Goal: Find specific page/section: Find specific page/section

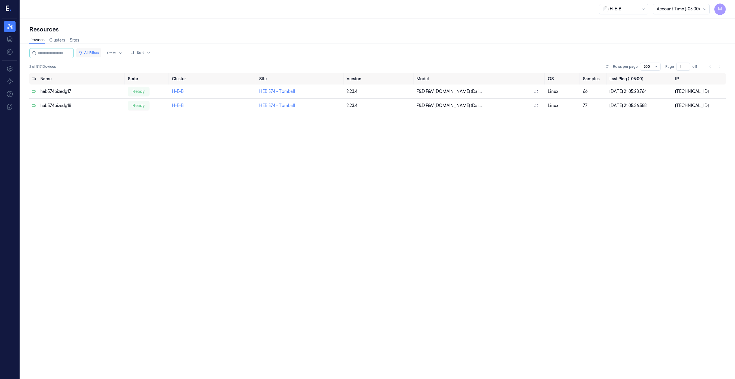
click at [97, 51] on button "All Filters" at bounding box center [88, 52] width 25 height 9
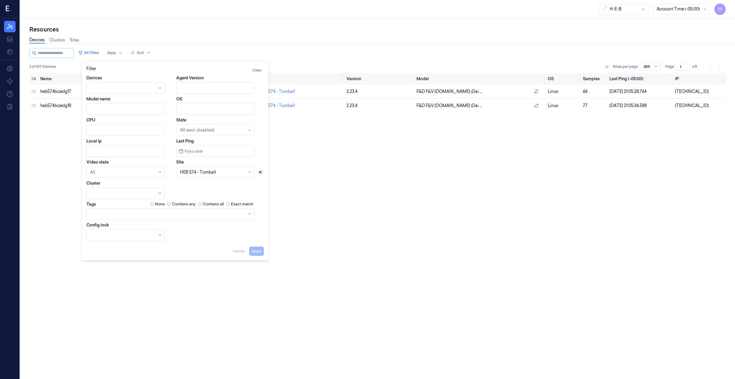
click at [262, 173] on icon at bounding box center [260, 172] width 4 height 4
click at [226, 173] on div at bounding box center [212, 172] width 65 height 6
type input "594"
click at [218, 183] on div "HEB 594 - Woodlands 03" at bounding box center [204, 185] width 48 height 6
click at [259, 252] on button "Apply" at bounding box center [256, 250] width 15 height 9
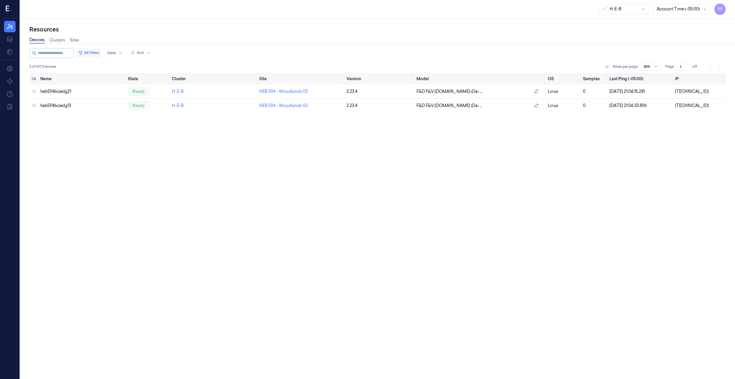
click at [101, 50] on button "All Filters" at bounding box center [88, 52] width 25 height 9
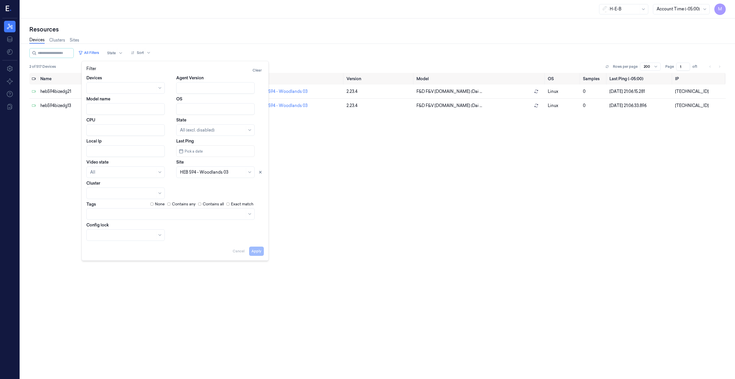
click at [94, 150] on input "Local Ip" at bounding box center [125, 151] width 78 height 12
click at [261, 173] on icon at bounding box center [261, 172] width 2 height 2
click at [256, 246] on div "Apply Cancel" at bounding box center [174, 249] width 177 height 14
click at [258, 252] on button "Apply" at bounding box center [256, 250] width 15 height 9
type input "10.59.42"
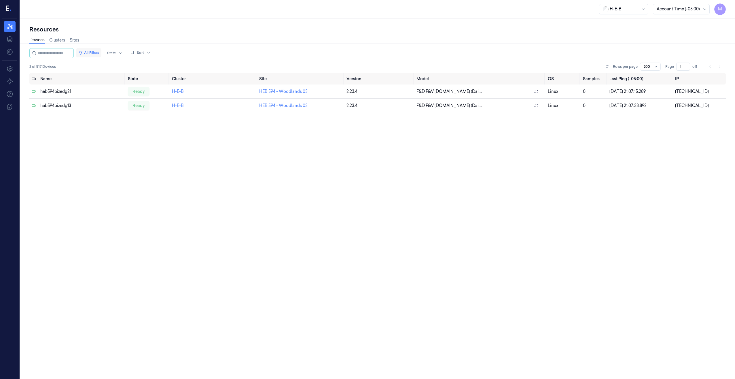
click at [101, 52] on button "All Filters" at bounding box center [88, 52] width 25 height 9
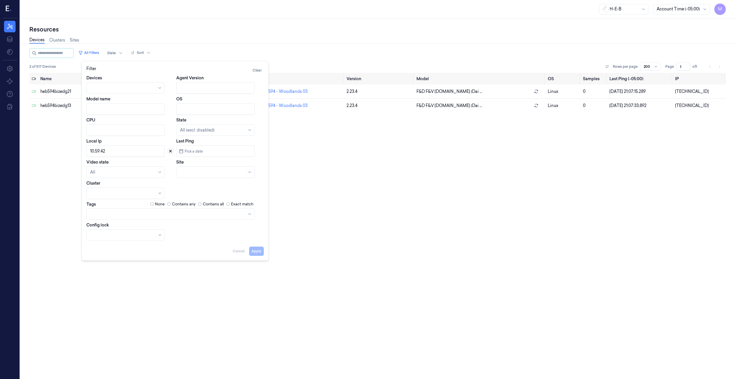
click at [170, 152] on icon at bounding box center [171, 151] width 2 height 2
click at [194, 172] on div at bounding box center [212, 172] width 65 height 6
type input "686"
click at [205, 183] on div "HEB 686 - Woodlands 05" at bounding box center [204, 185] width 48 height 6
click at [259, 252] on button "Apply" at bounding box center [256, 250] width 15 height 9
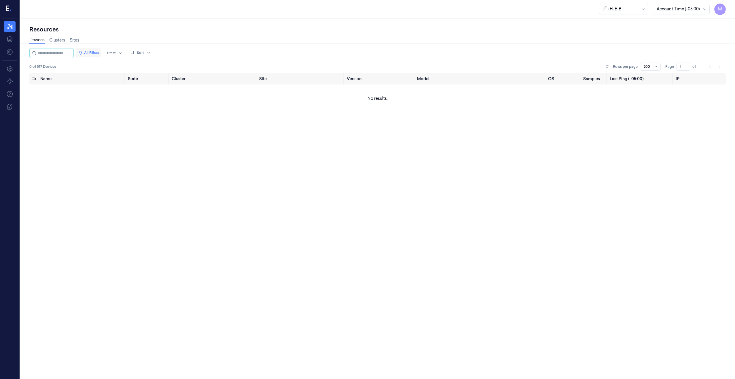
click at [91, 51] on button "All Filters" at bounding box center [88, 52] width 25 height 9
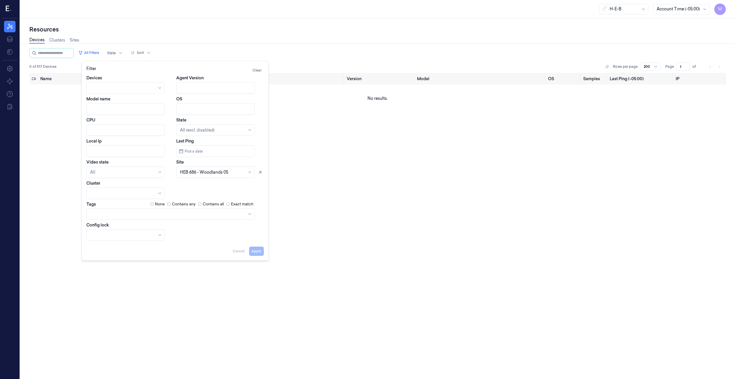
click at [99, 155] on input "Local Ip" at bounding box center [125, 151] width 78 height 12
paste input "10.68.62"
click at [260, 171] on icon at bounding box center [260, 172] width 4 height 4
click at [257, 254] on button "Apply" at bounding box center [256, 250] width 15 height 9
type input "10.68.62"
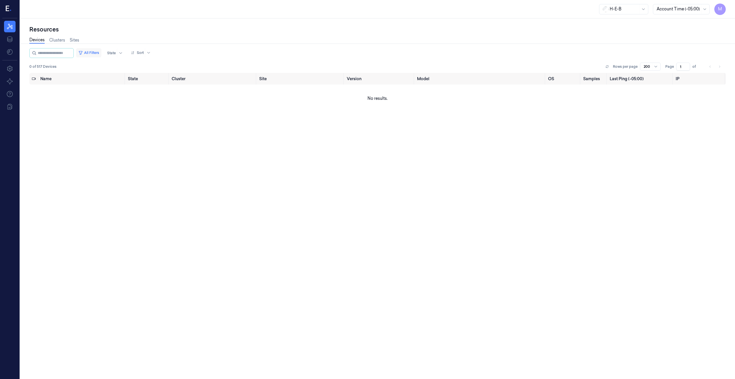
click at [96, 51] on button "All Filters" at bounding box center [88, 52] width 25 height 9
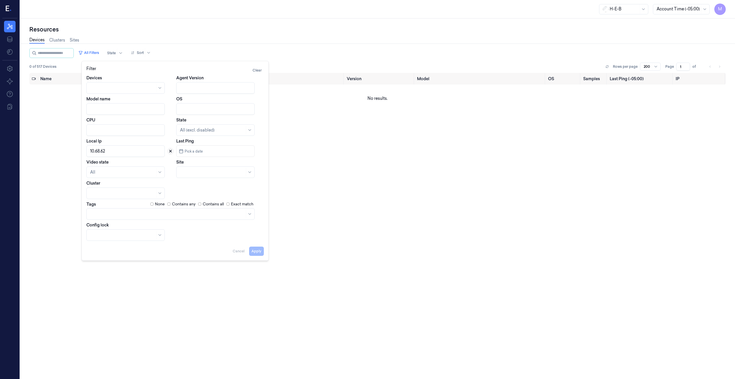
click at [171, 151] on icon at bounding box center [171, 151] width 2 height 2
click at [249, 171] on icon at bounding box center [249, 172] width 5 height 5
click at [213, 174] on div at bounding box center [209, 172] width 58 height 6
type input "39"
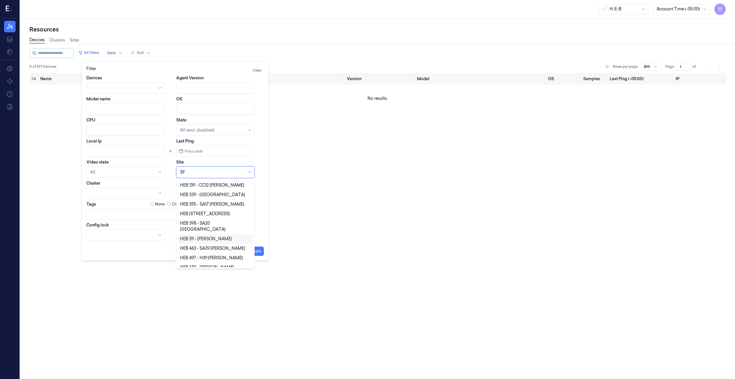
click at [201, 236] on div "HEB 39 - [PERSON_NAME]" at bounding box center [206, 239] width 52 height 6
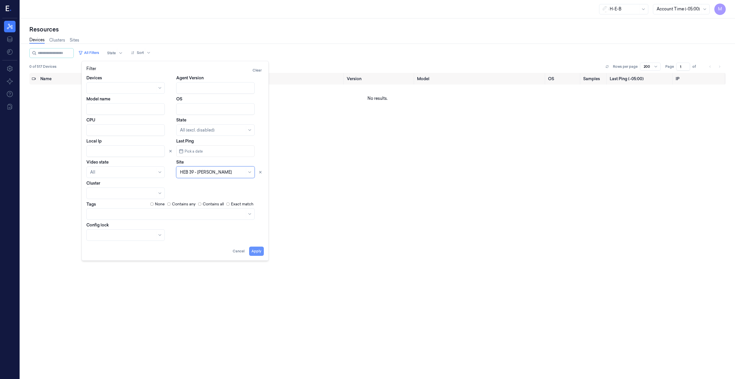
click at [258, 250] on button "Apply" at bounding box center [256, 250] width 15 height 9
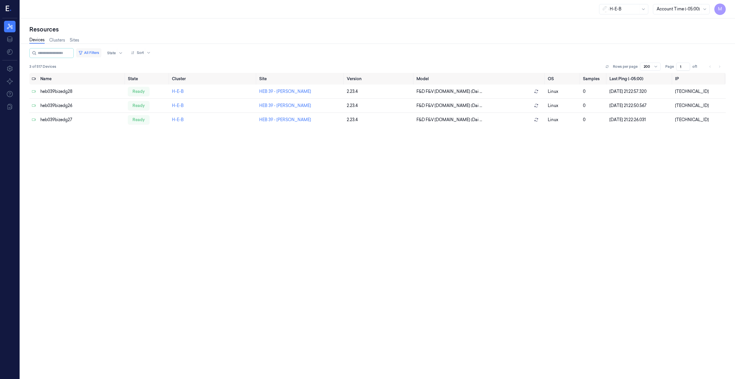
click at [97, 53] on button "All Filters" at bounding box center [88, 52] width 25 height 9
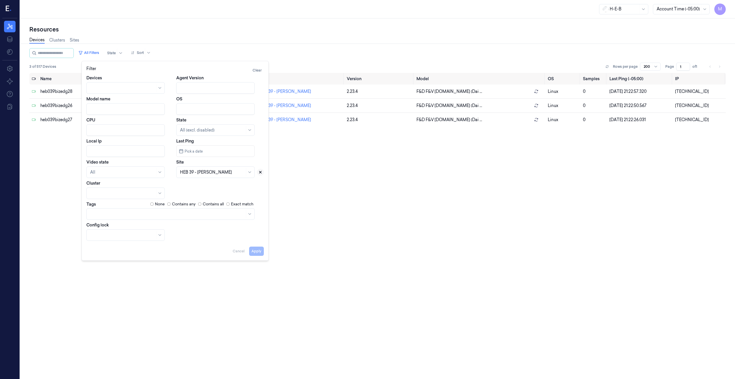
click at [260, 172] on icon at bounding box center [261, 172] width 2 height 2
click at [236, 172] on div at bounding box center [209, 172] width 58 height 6
type input "696"
click at [224, 186] on div "HEB 696 - [PERSON_NAME]" at bounding box center [215, 185] width 71 height 6
click at [259, 250] on button "Apply" at bounding box center [256, 250] width 15 height 9
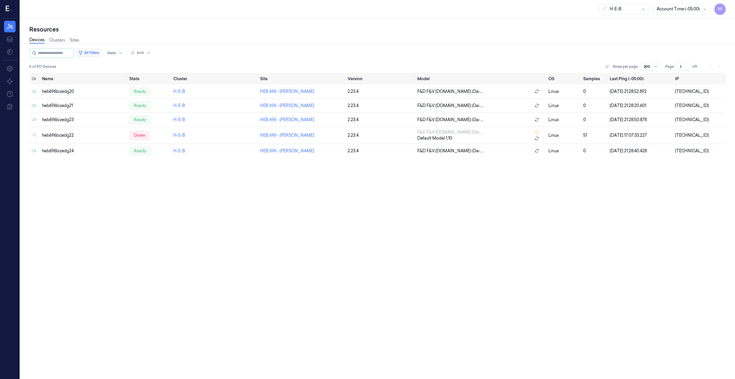
click at [101, 52] on button "All Filters" at bounding box center [88, 52] width 25 height 9
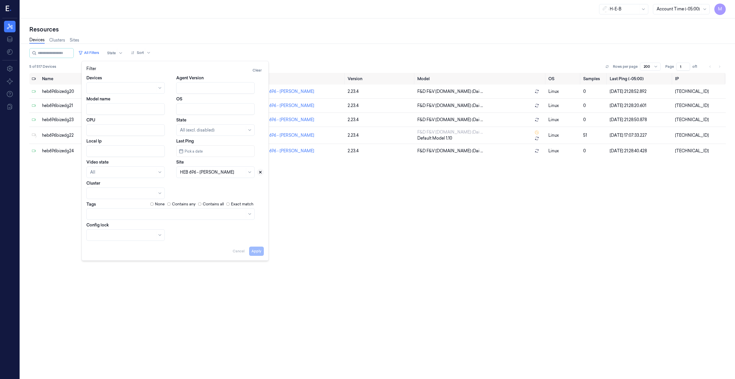
click at [260, 174] on icon at bounding box center [260, 172] width 4 height 4
click at [218, 173] on div at bounding box center [209, 172] width 58 height 6
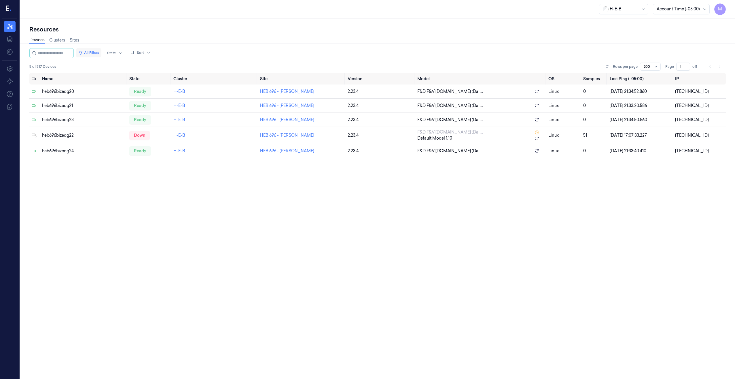
click at [97, 50] on button "All Filters" at bounding box center [88, 52] width 25 height 9
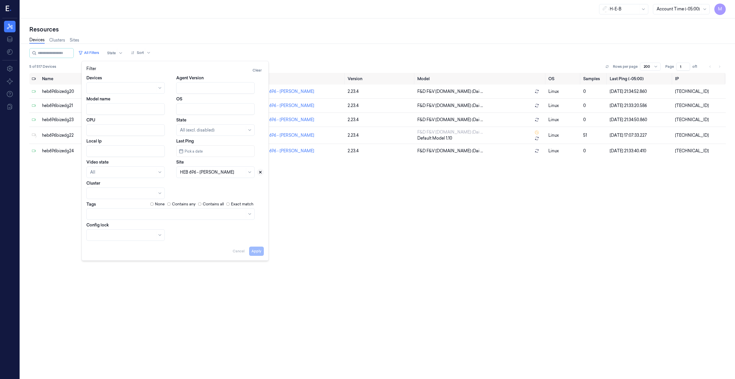
click at [261, 173] on icon at bounding box center [260, 172] width 4 height 4
click at [221, 173] on div at bounding box center [209, 172] width 58 height 6
type input "70"
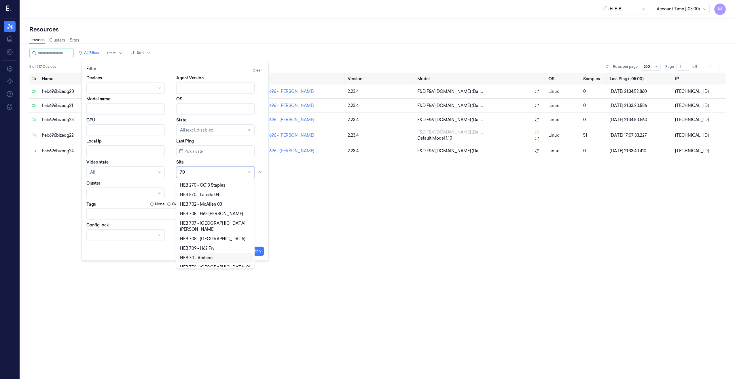
click at [201, 255] on div "HEB 70 - Abilene" at bounding box center [196, 258] width 33 height 6
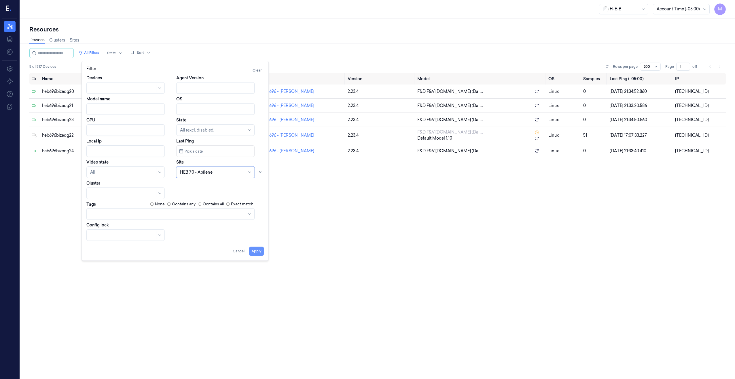
click at [261, 252] on button "Apply" at bounding box center [256, 250] width 15 height 9
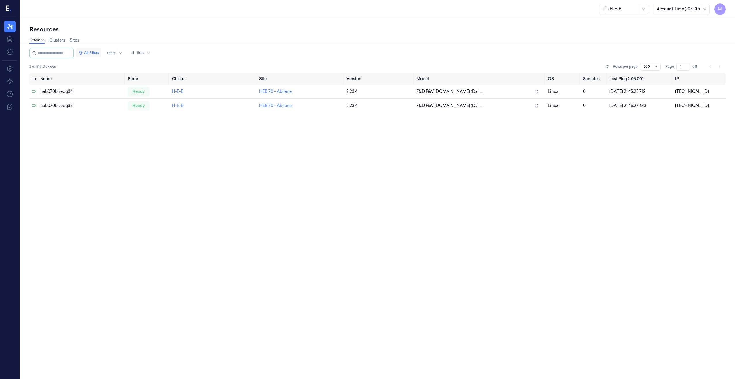
click at [94, 53] on button "All Filters" at bounding box center [88, 52] width 25 height 9
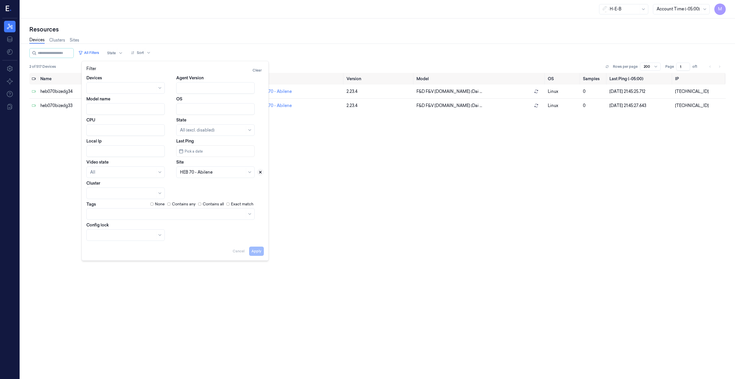
click at [260, 170] on icon at bounding box center [260, 172] width 4 height 4
click at [224, 174] on div at bounding box center [212, 172] width 65 height 6
type input "696"
click at [202, 188] on div "HEB 696 - [PERSON_NAME]" at bounding box center [215, 185] width 75 height 10
click at [259, 253] on button "Apply" at bounding box center [256, 250] width 15 height 9
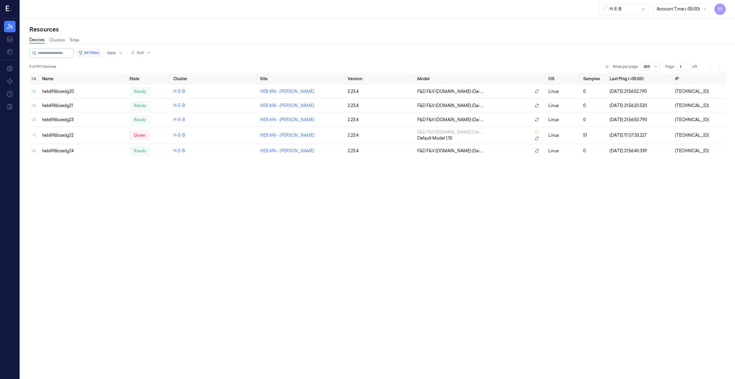
click at [101, 54] on button "All Filters" at bounding box center [88, 52] width 25 height 9
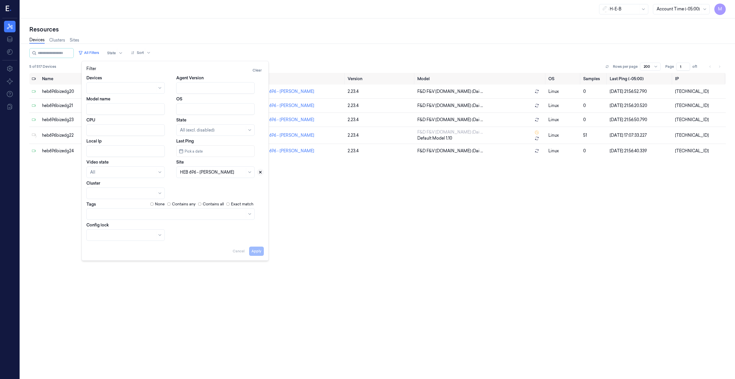
click at [261, 173] on icon at bounding box center [261, 172] width 2 height 2
click at [212, 172] on div at bounding box center [209, 172] width 58 height 6
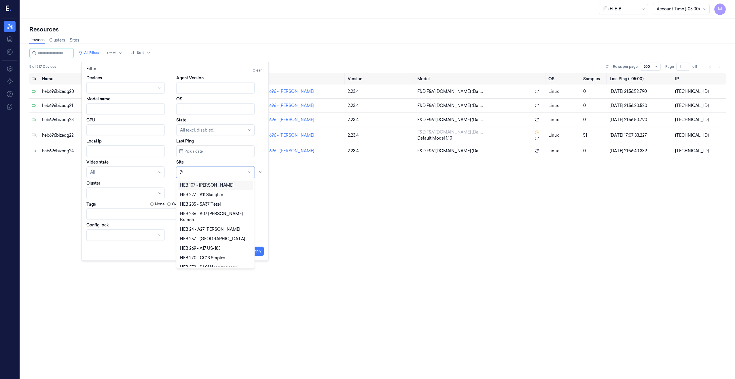
type input "709"
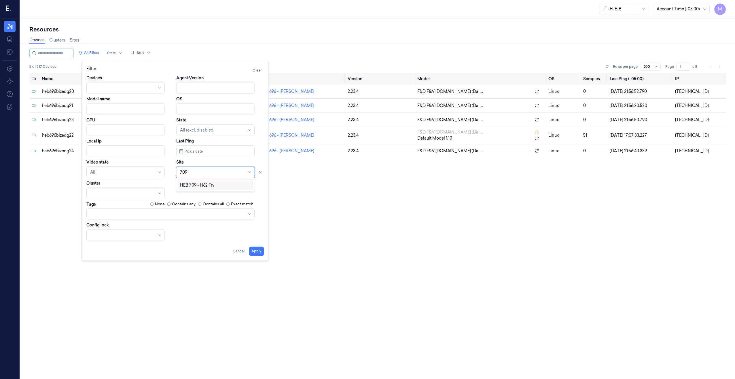
click at [203, 186] on div "HEB 709 - H62 Fry" at bounding box center [197, 185] width 34 height 6
click at [257, 252] on button "Apply" at bounding box center [256, 250] width 15 height 9
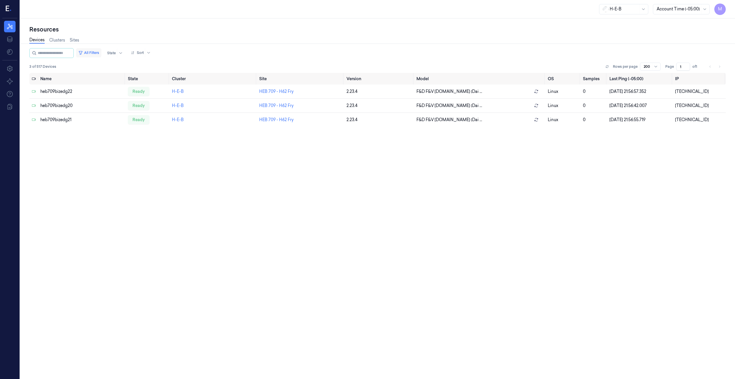
click at [94, 50] on button "All Filters" at bounding box center [88, 52] width 25 height 9
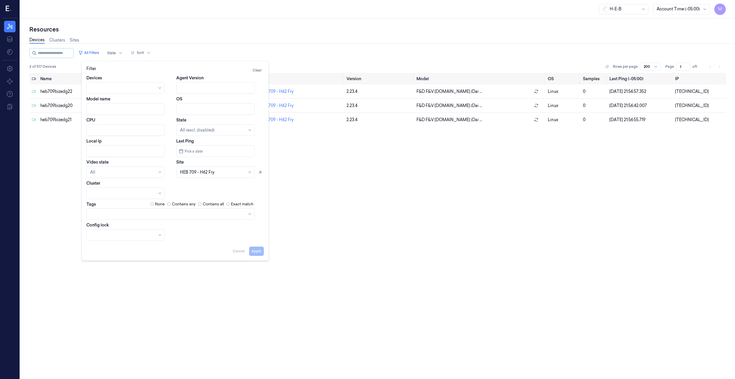
click at [113, 154] on input "Local Ip" at bounding box center [125, 151] width 78 height 12
click at [262, 173] on icon at bounding box center [260, 172] width 4 height 4
click at [256, 252] on button "Apply" at bounding box center [256, 250] width 15 height 9
type input "10.70.92"
